Goal: Transaction & Acquisition: Purchase product/service

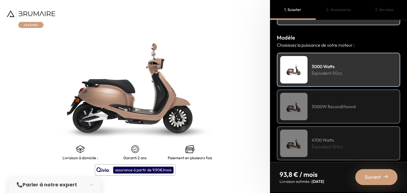
scroll to position [63, 0]
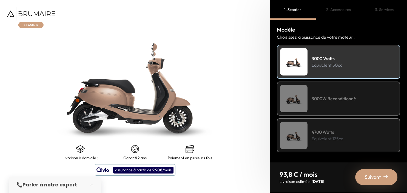
click at [312, 105] on div "3000W Reconditionné" at bounding box center [338, 98] width 123 height 34
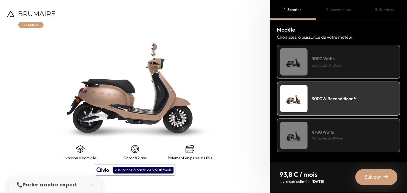
click at [349, 12] on div "2. Accessoires" at bounding box center [339, 10] width 46 height 20
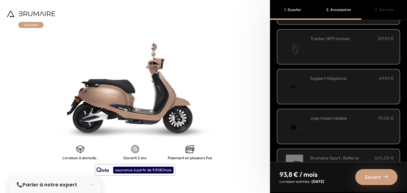
scroll to position [136, 0]
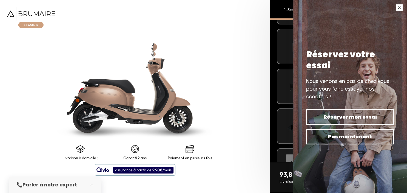
click at [398, 9] on button "button" at bounding box center [398, 7] width 15 height 15
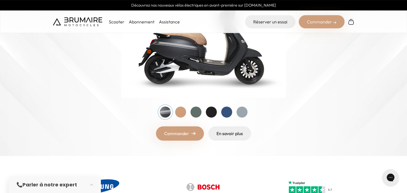
scroll to position [84, 0]
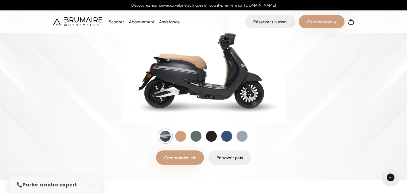
click at [188, 159] on link "Commander" at bounding box center [180, 157] width 48 height 14
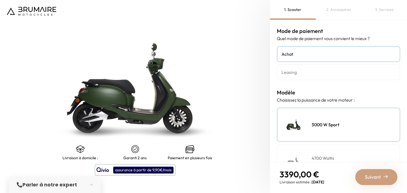
click at [250, 161] on img at bounding box center [134, 87] width 337 height 241
click at [311, 72] on h4 "Leasing" at bounding box center [338, 72] width 114 height 7
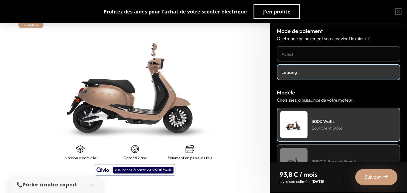
click at [332, 128] on p "Équivalent 50cc" at bounding box center [326, 127] width 31 height 7
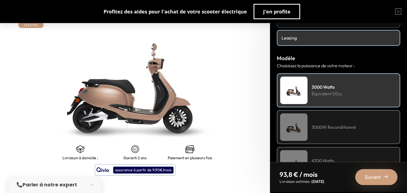
scroll to position [35, 0]
click at [326, 129] on div "3000W Reconditionné" at bounding box center [338, 126] width 123 height 34
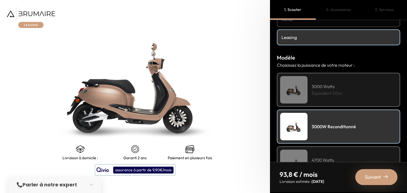
click at [326, 129] on div "3000W Reconditionné" at bounding box center [338, 126] width 123 height 34
click at [332, 93] on p "Équivalent 50cc" at bounding box center [326, 93] width 31 height 7
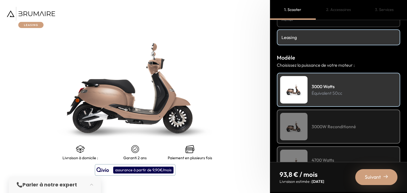
click at [340, 154] on div "4700 Watts Équivalent 125cc" at bounding box center [338, 163] width 123 height 34
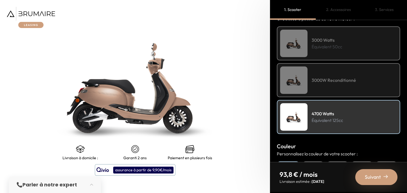
scroll to position [82, 0]
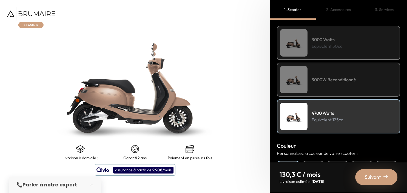
click at [331, 80] on h4 "3000W Reconditionné" at bounding box center [333, 79] width 44 height 7
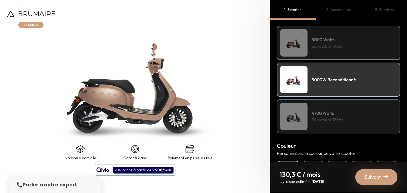
click at [331, 80] on h4 "3000W Reconditionné" at bounding box center [333, 79] width 44 height 7
click at [328, 84] on div "3000W Reconditionné" at bounding box center [338, 79] width 123 height 34
click at [339, 72] on div "3000W Reconditionné" at bounding box center [338, 79] width 123 height 34
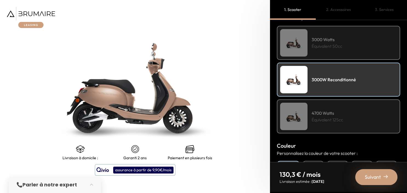
click at [347, 50] on div "3000 Watts Équivalent 50cc" at bounding box center [338, 43] width 123 height 34
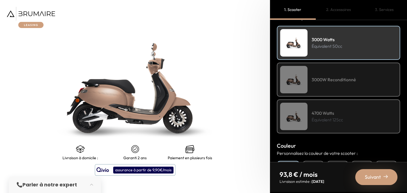
click at [326, 83] on div "3000W Reconditionné" at bounding box center [338, 79] width 123 height 34
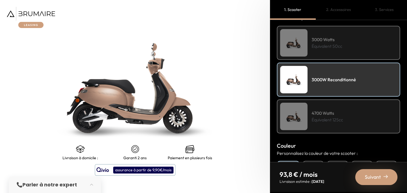
click at [326, 83] on div "3000W Reconditionné" at bounding box center [338, 79] width 123 height 34
click at [381, 178] on div "Suivant" at bounding box center [376, 177] width 42 height 16
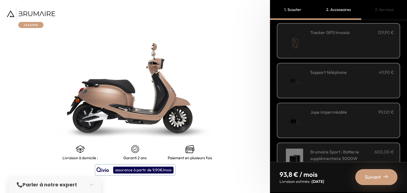
scroll to position [203, 0]
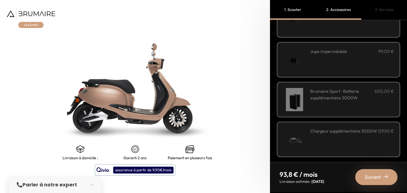
click at [383, 9] on div "3. Services" at bounding box center [384, 10] width 46 height 20
